Goal: Find specific page/section: Find specific page/section

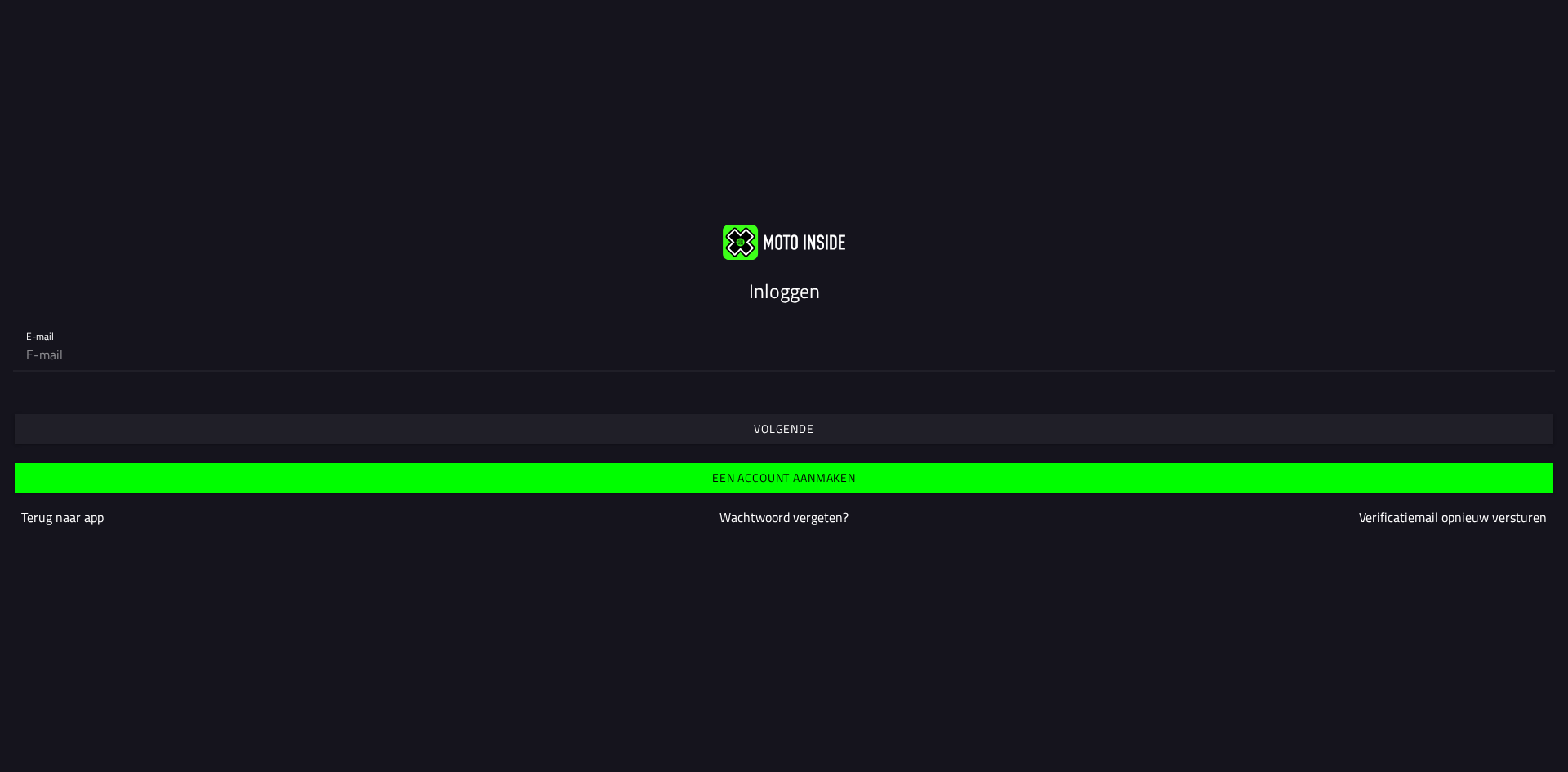
click at [586, 356] on input "email" at bounding box center [784, 354] width 1516 height 32
type input "[PERSON_NAME][EMAIL_ADDRESS][DOMAIN_NAME]"
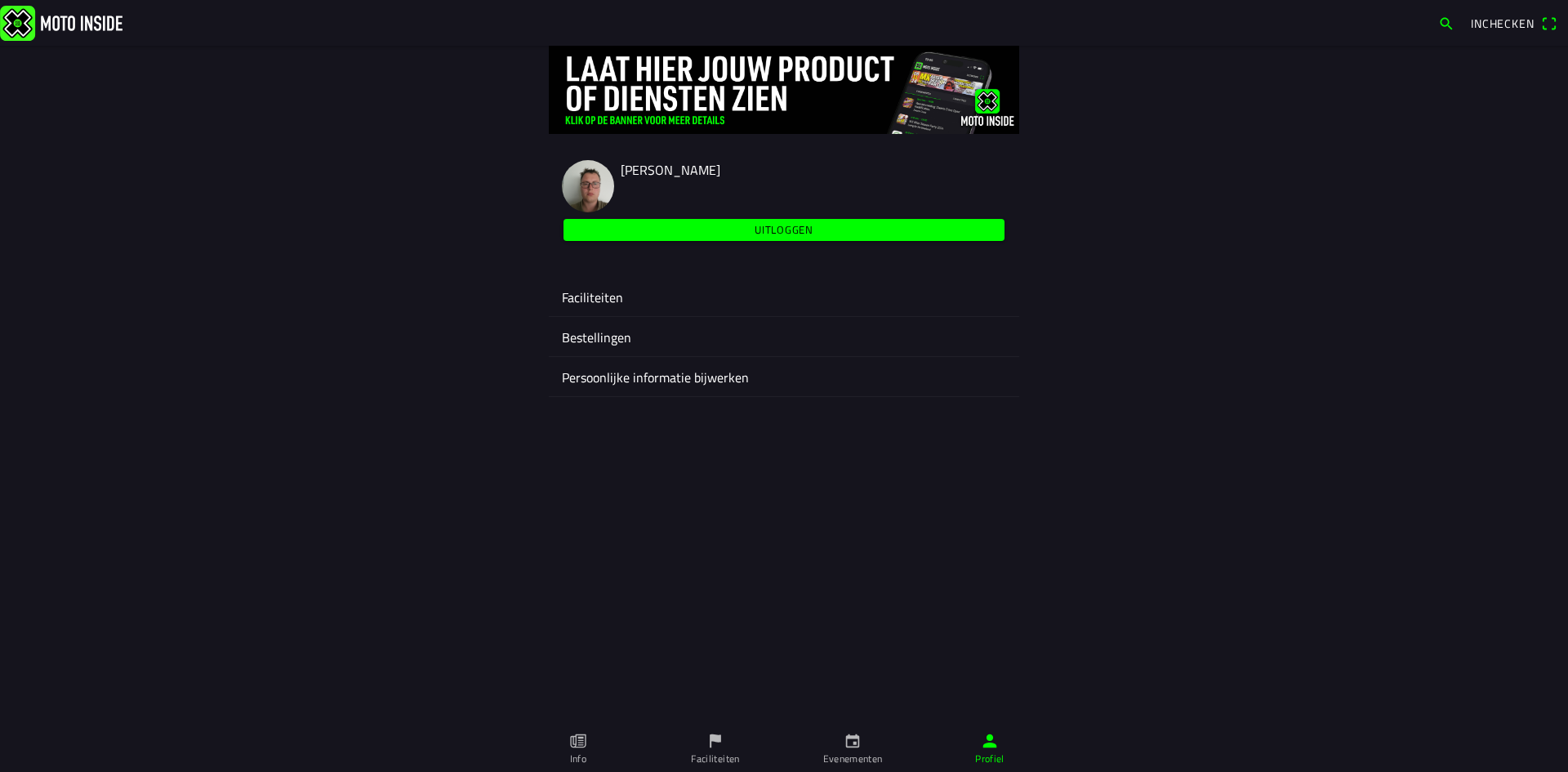
click at [844, 757] on ion-label "Evenementen" at bounding box center [852, 758] width 60 height 15
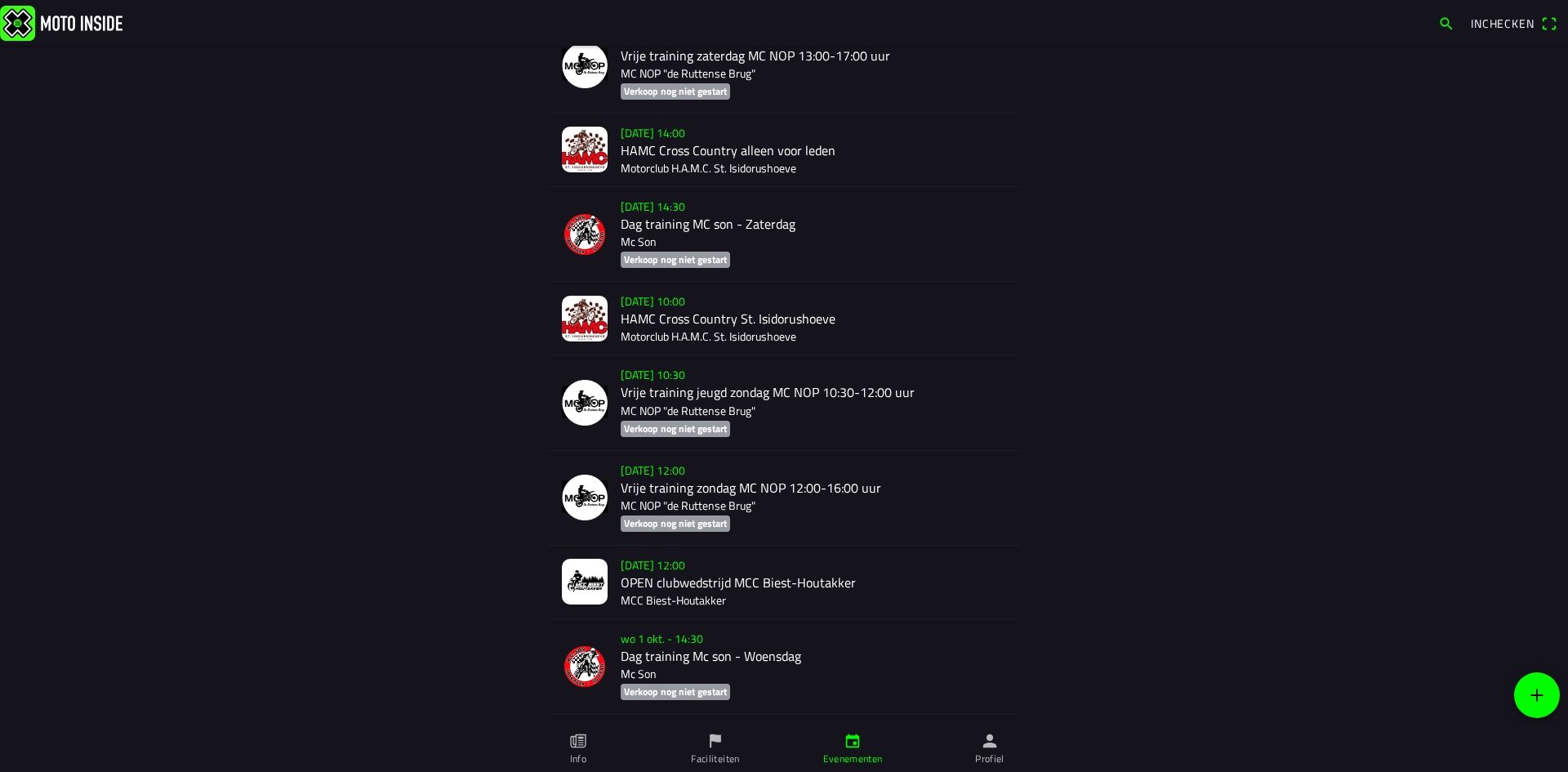
scroll to position [6333, 0]
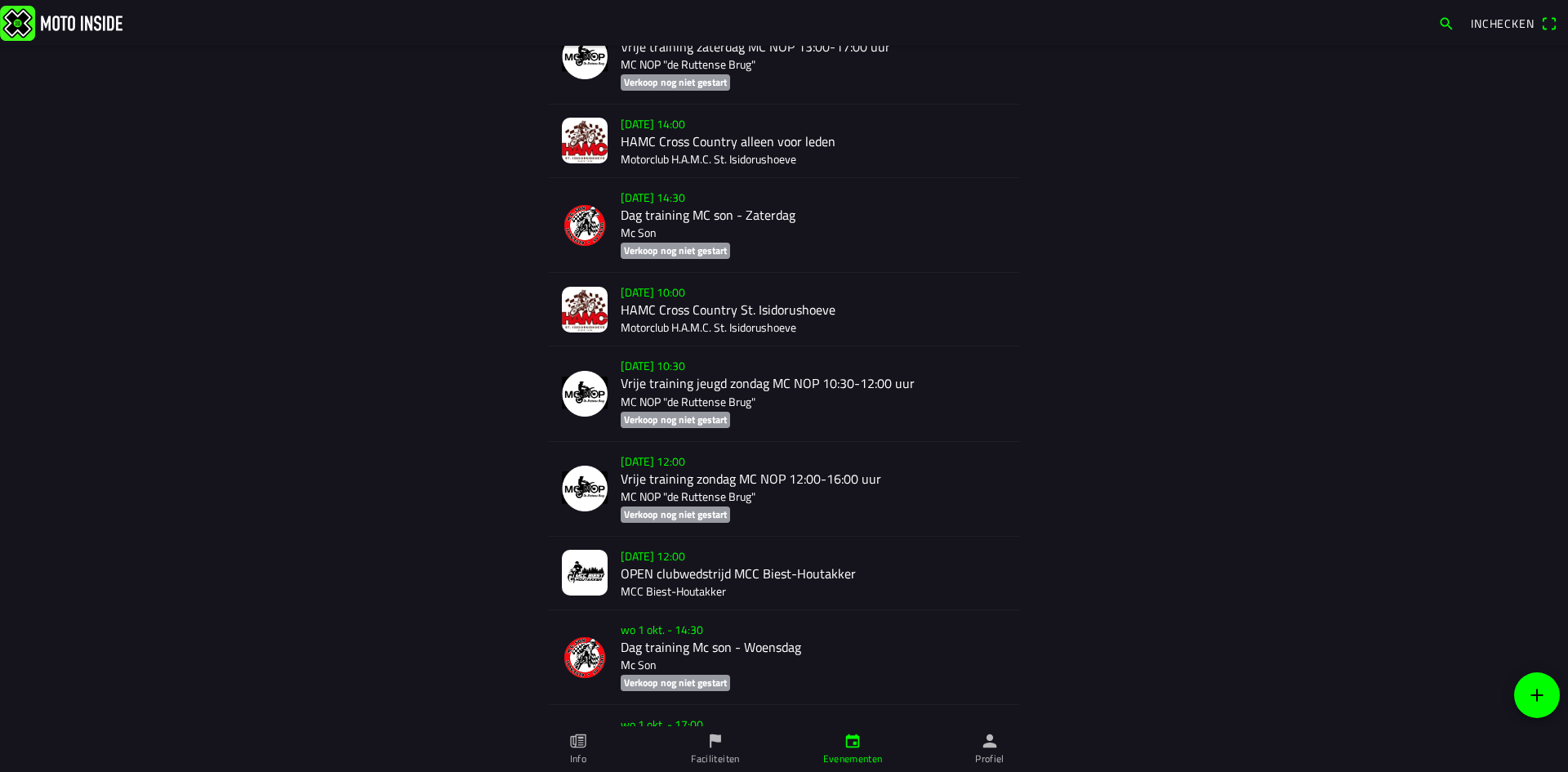
click at [687, 536] on div "[DATE] 12:00 OPEN clubwedstrijd MCC Biest-Houtakker MCC Biest-Houtakker" at bounding box center [813, 573] width 385 height 72
